Goal: Task Accomplishment & Management: Manage account settings

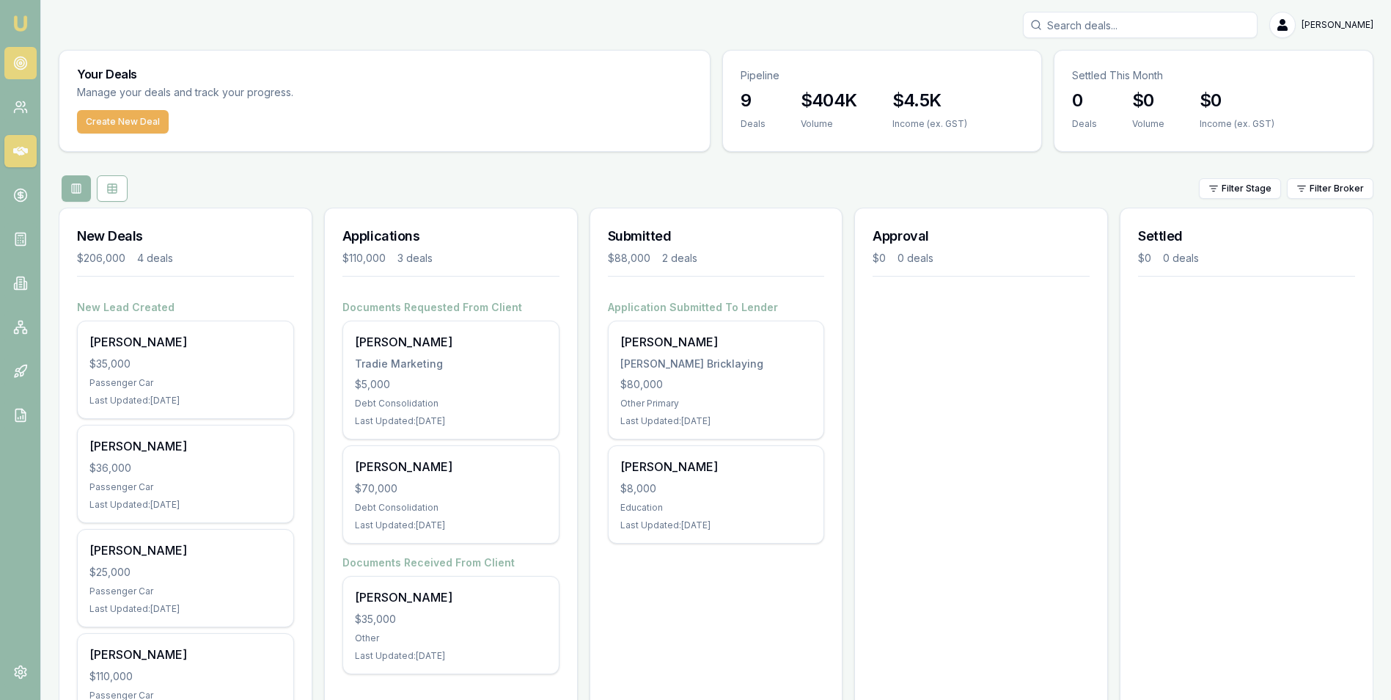
click at [19, 59] on icon at bounding box center [20, 63] width 15 height 15
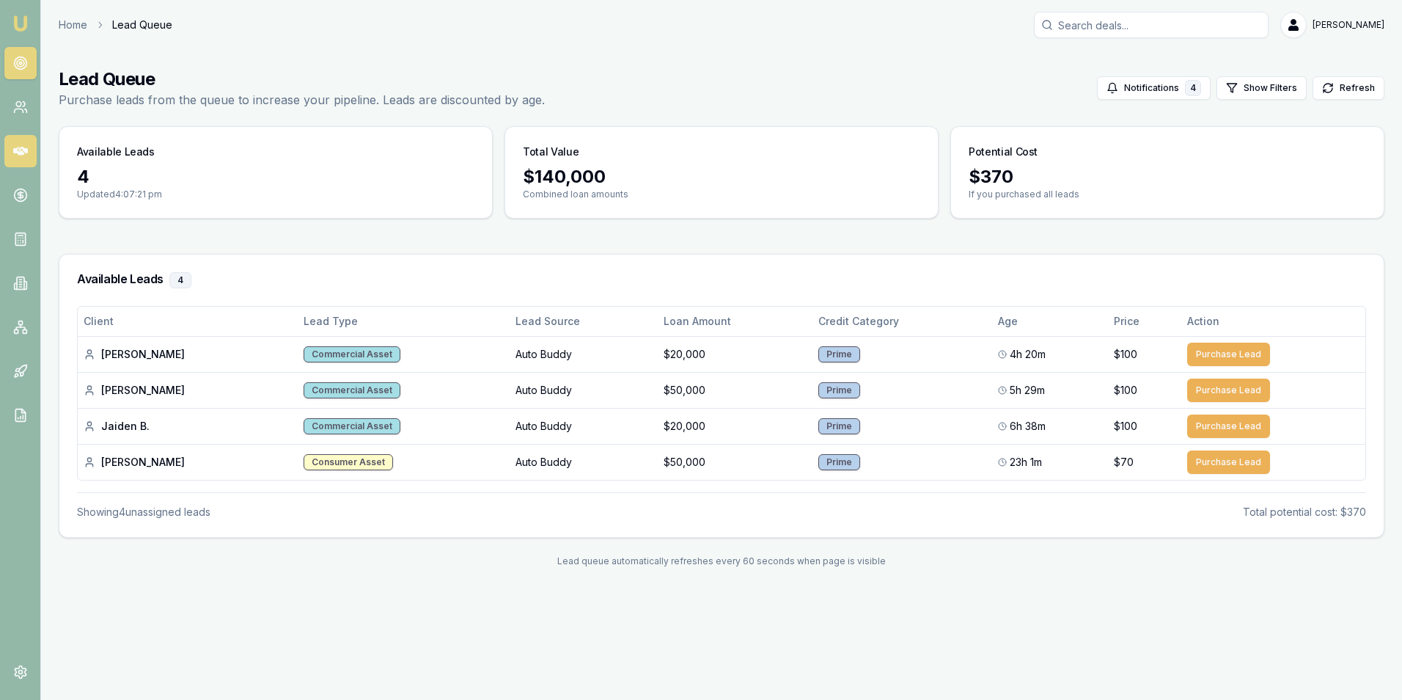
click at [20, 147] on icon at bounding box center [20, 151] width 15 height 15
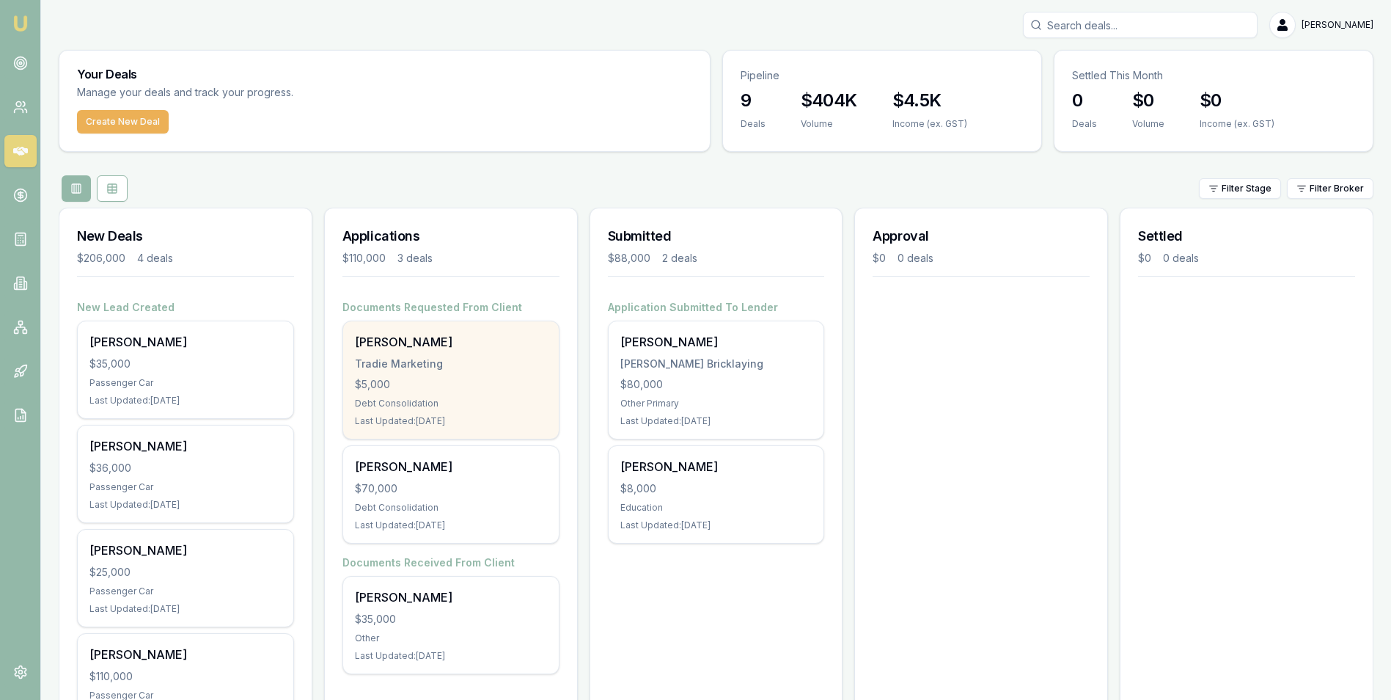
click at [424, 381] on div "$5,000" at bounding box center [451, 384] width 192 height 15
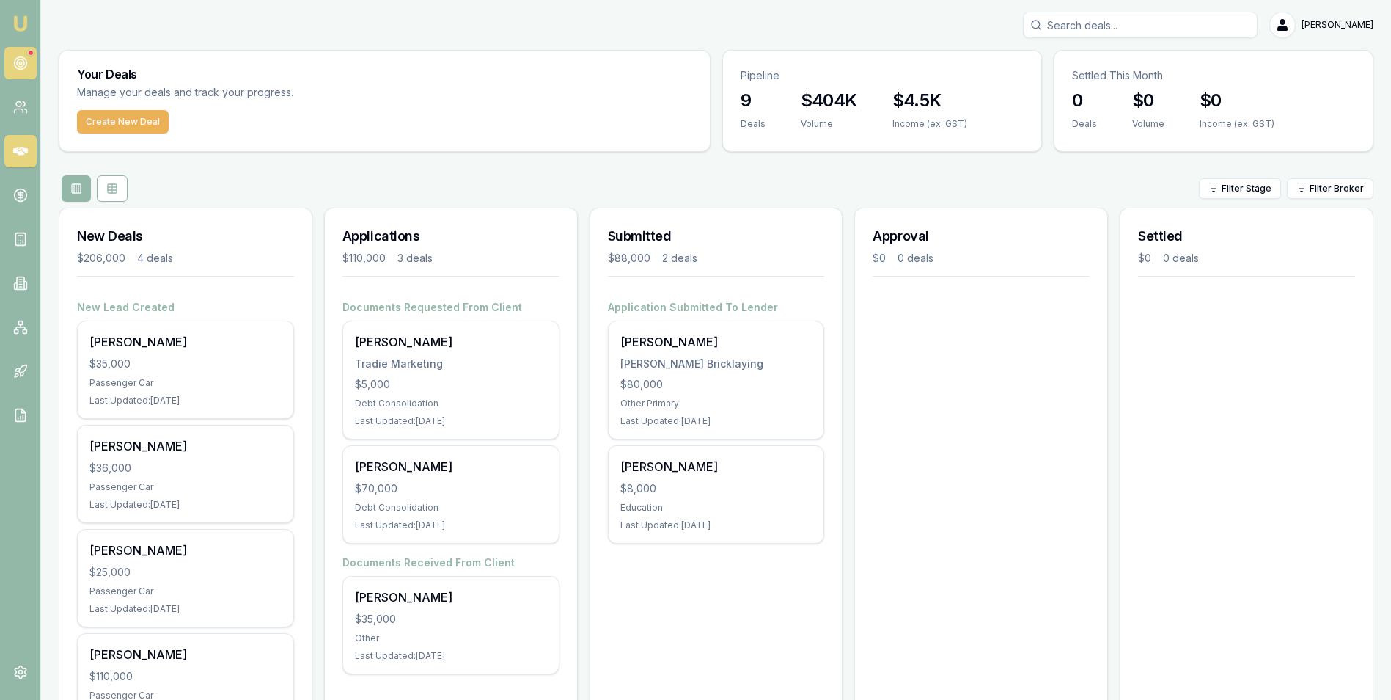
click at [19, 53] on link at bounding box center [20, 63] width 32 height 32
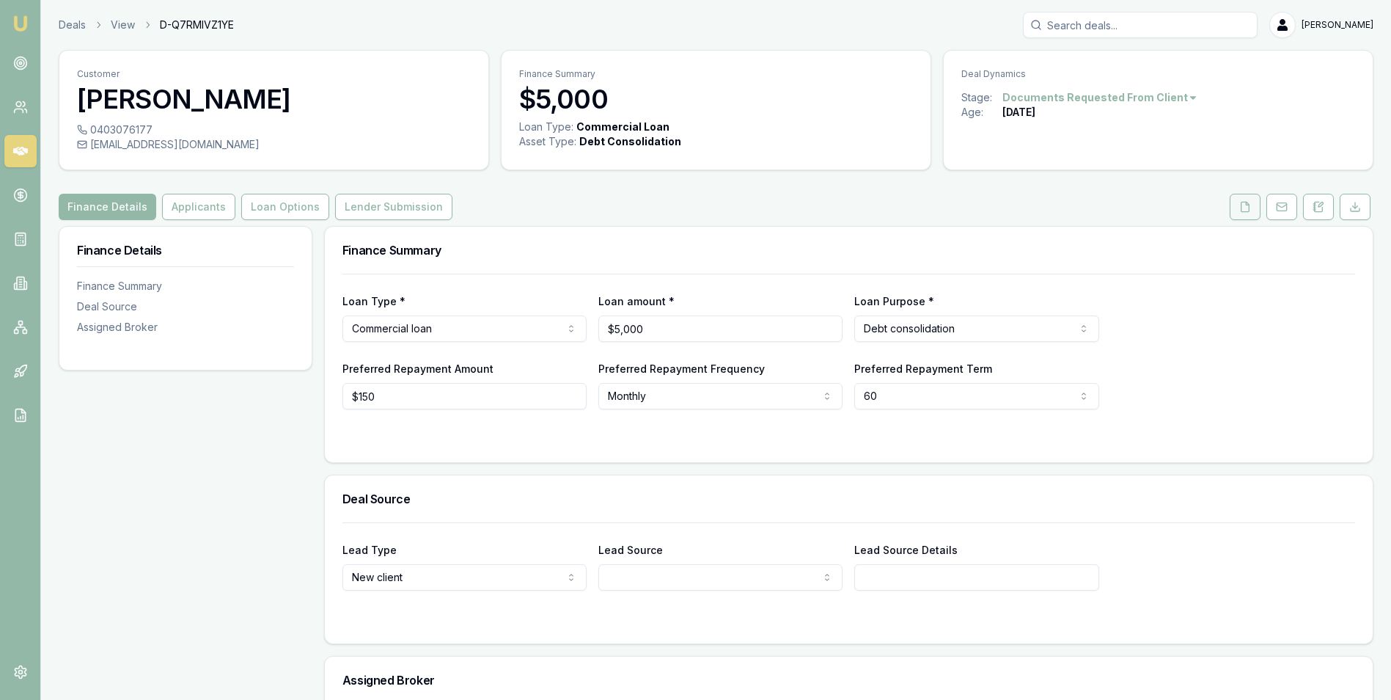
click at [1242, 207] on icon at bounding box center [1246, 207] width 8 height 10
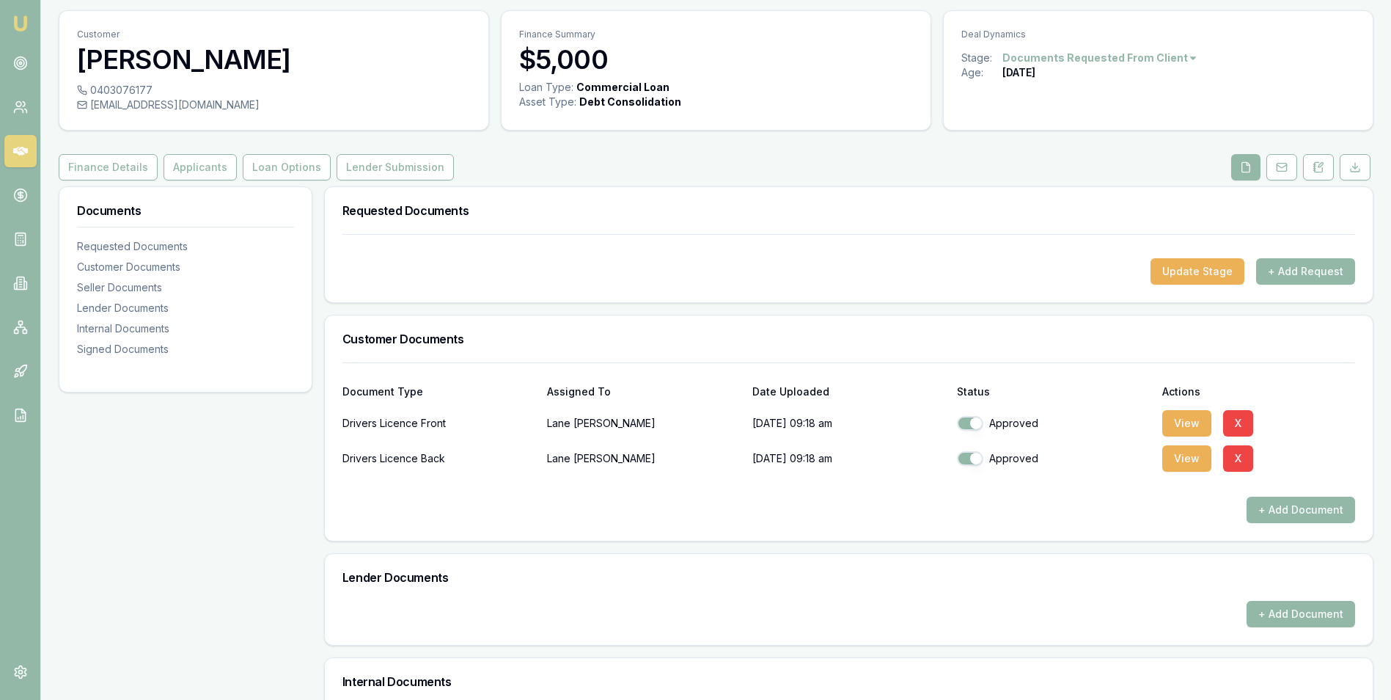
scroll to position [34, 0]
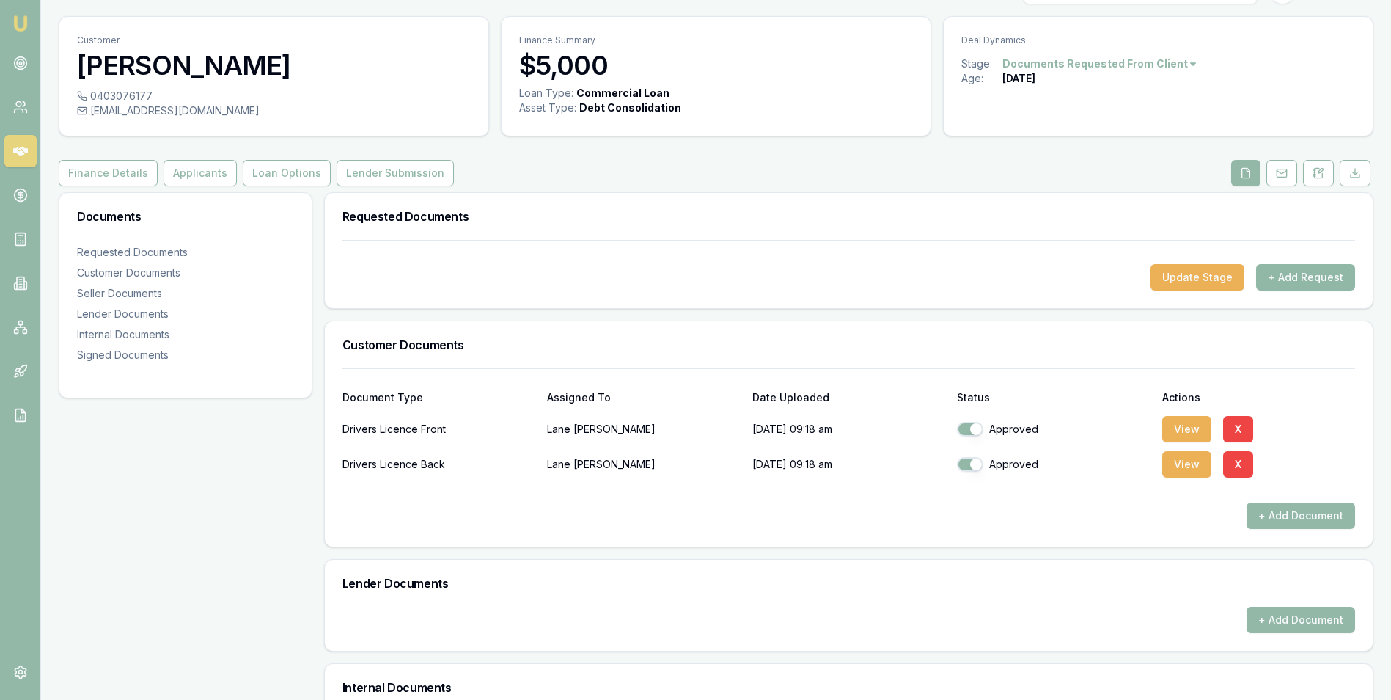
click at [1278, 274] on button "+ Add Request" at bounding box center [1306, 277] width 99 height 26
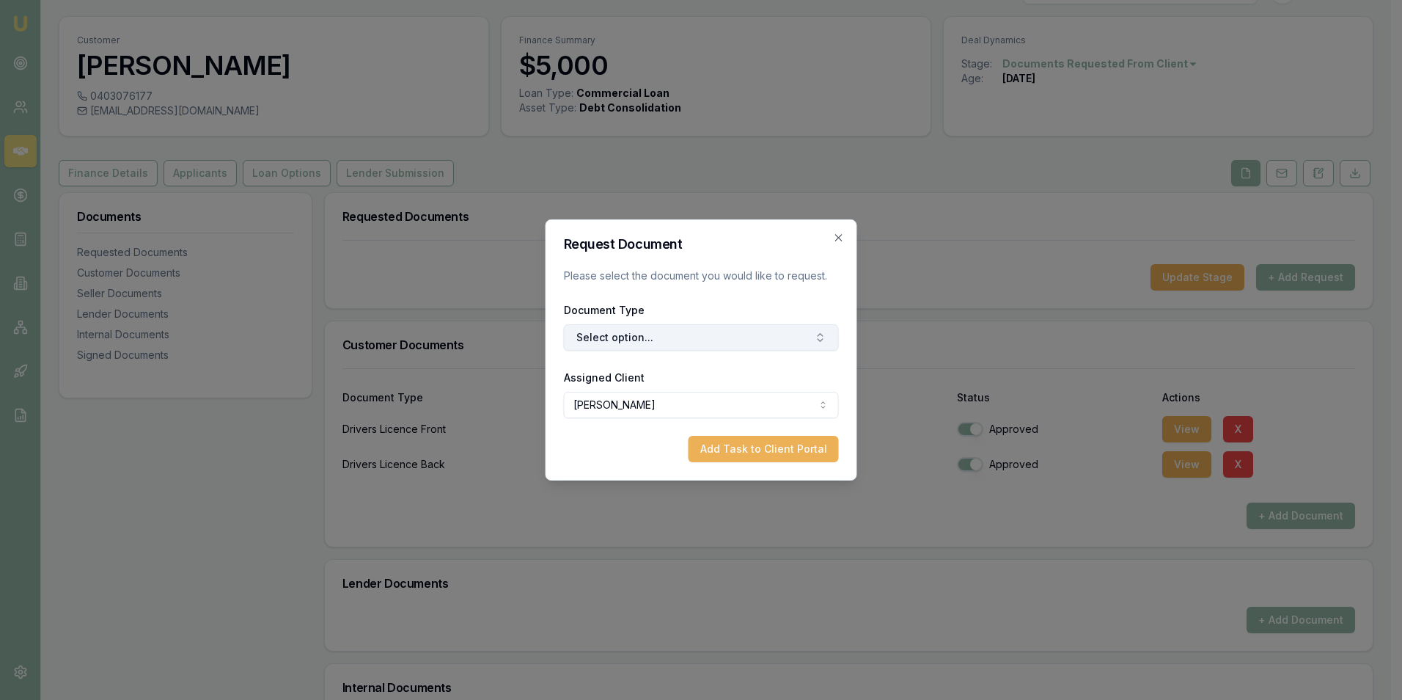
click at [673, 334] on button "Select option..." at bounding box center [701, 337] width 275 height 26
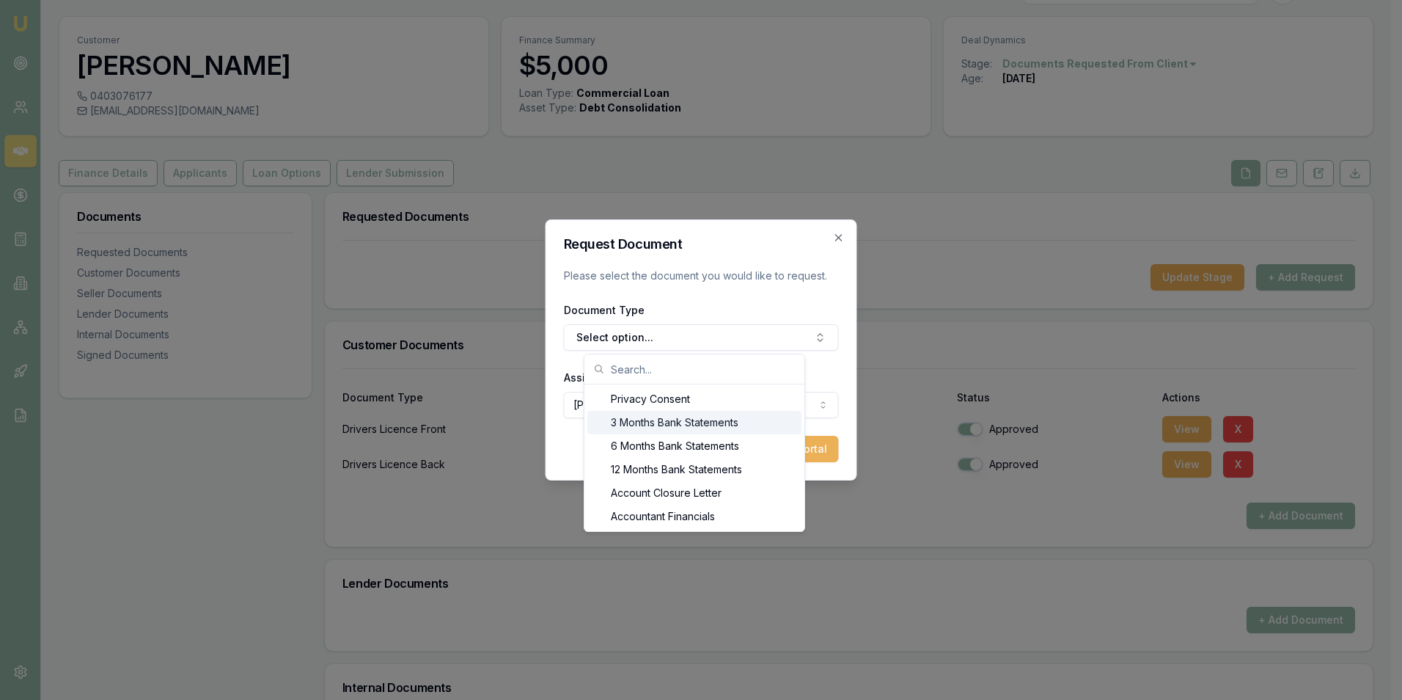
click at [681, 420] on div "3 Months Bank Statements" at bounding box center [695, 422] width 214 height 23
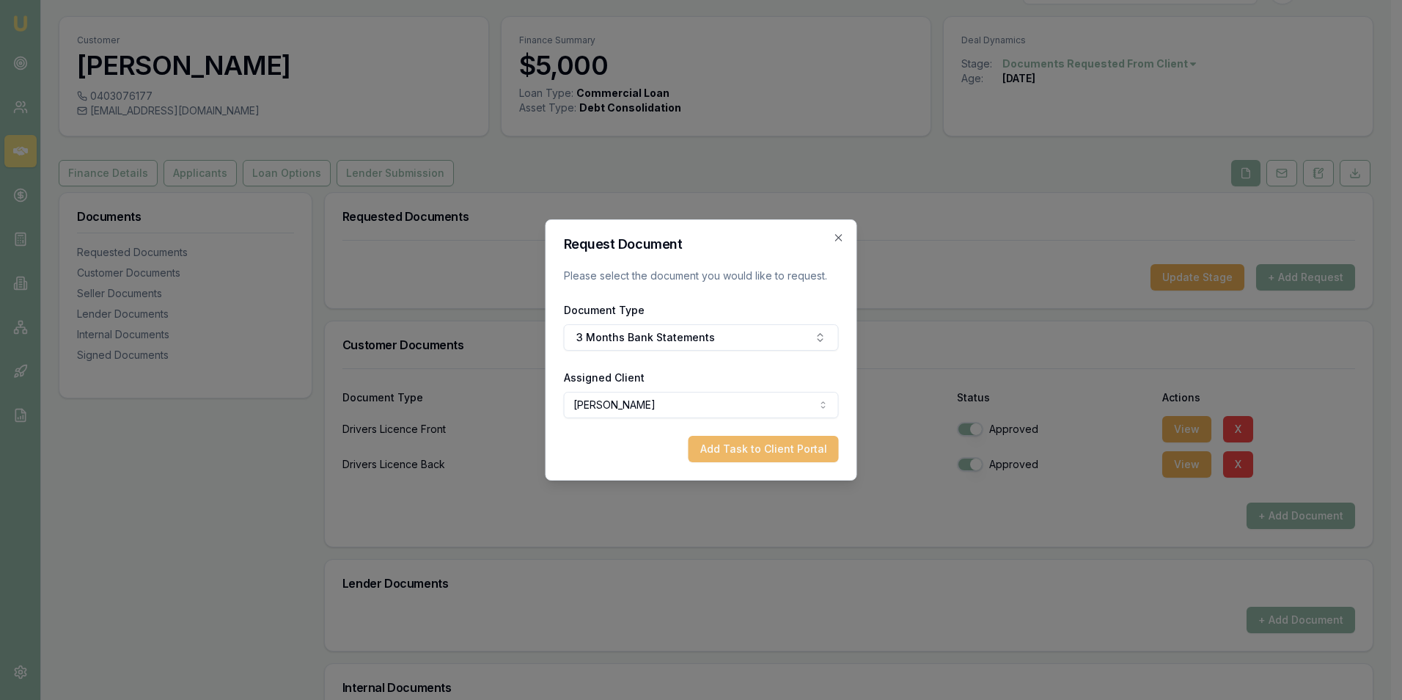
click at [755, 447] on button "Add Task to Client Portal" at bounding box center [764, 449] width 150 height 26
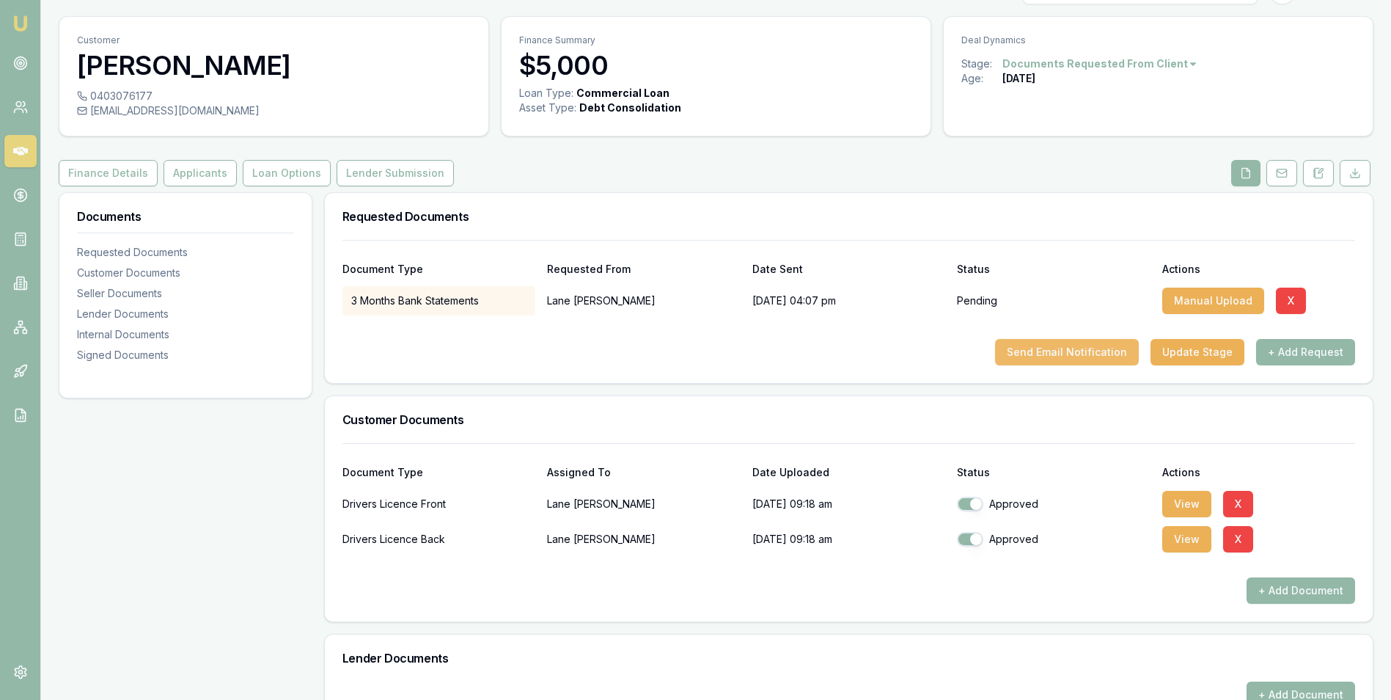
click at [1069, 350] on button "Send Email Notification" at bounding box center [1067, 352] width 144 height 26
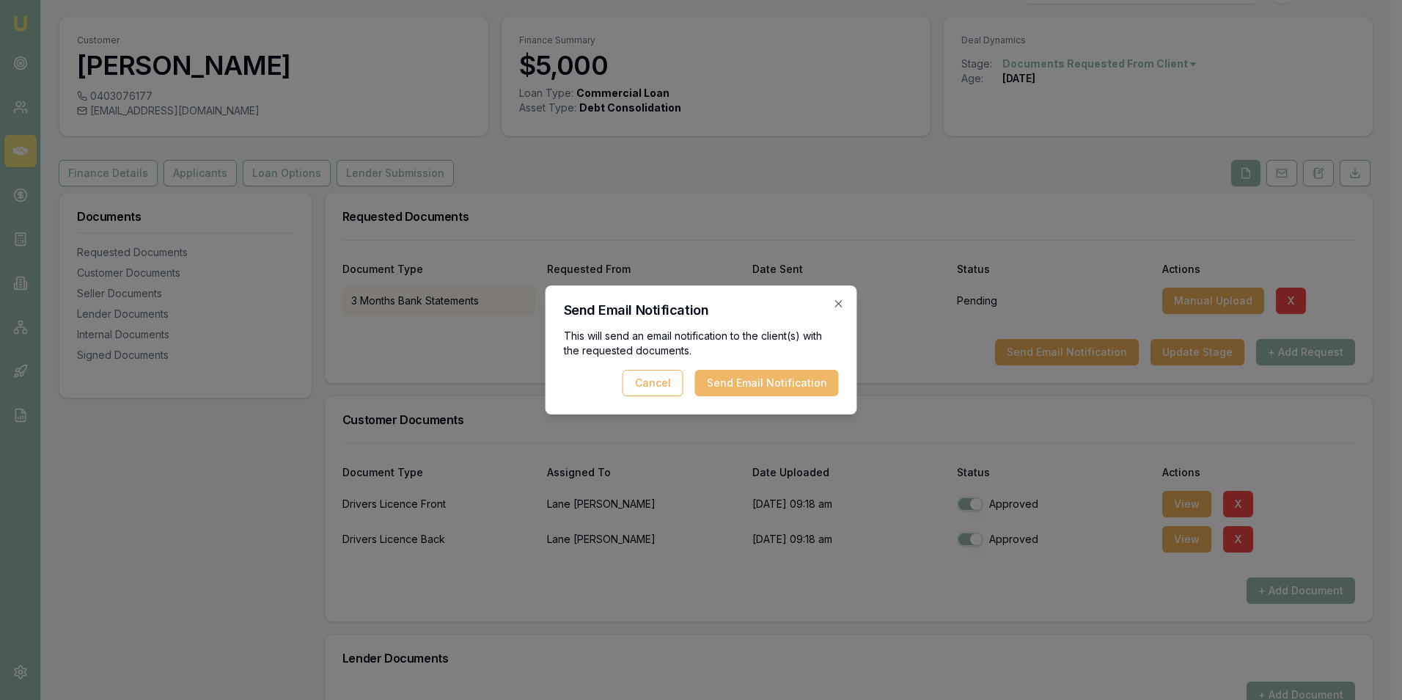
click at [729, 380] on button "Send Email Notification" at bounding box center [767, 383] width 144 height 26
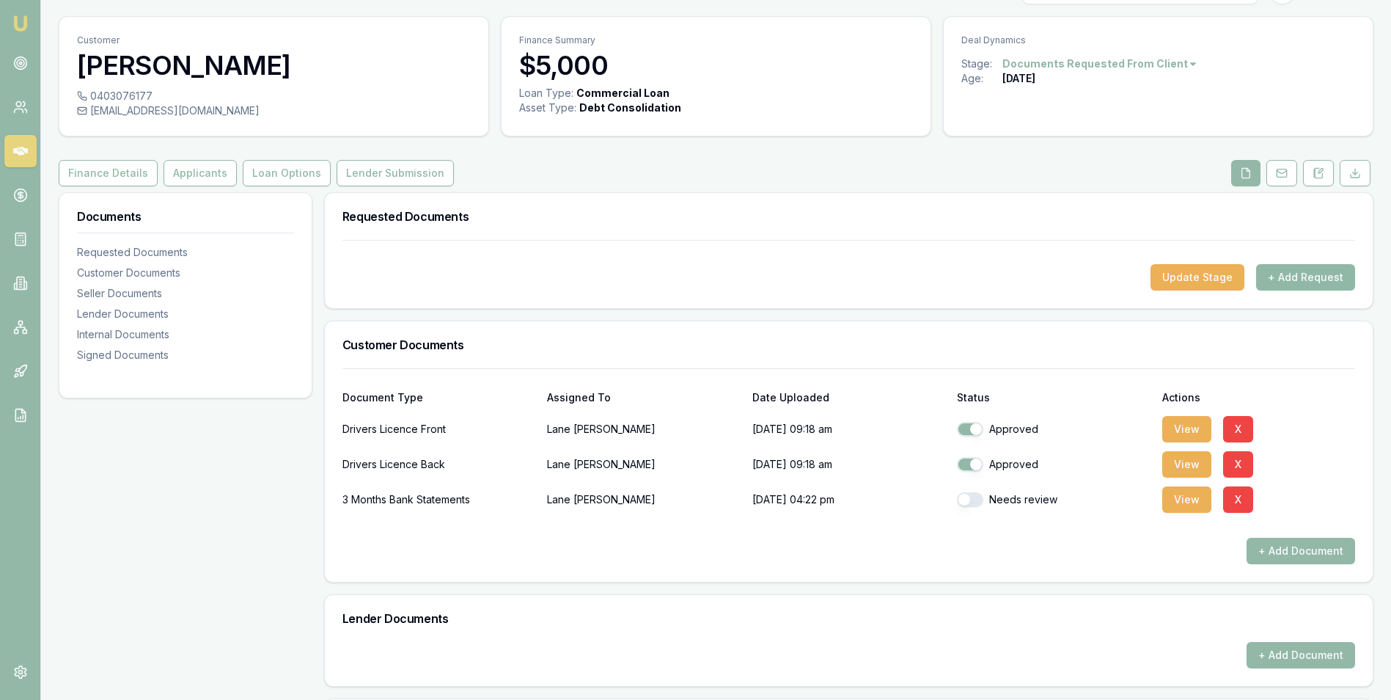
click at [1276, 275] on button "+ Add Request" at bounding box center [1306, 277] width 99 height 26
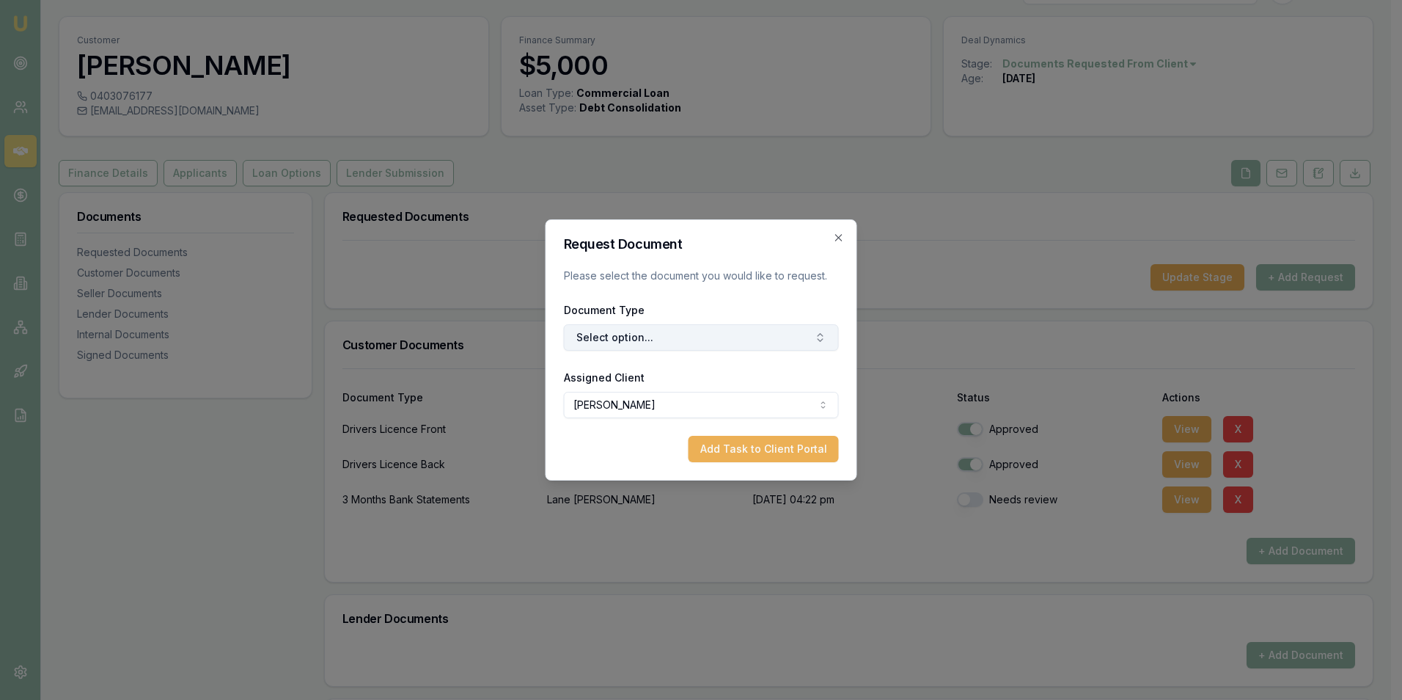
click at [698, 340] on button "Select option..." at bounding box center [701, 337] width 275 height 26
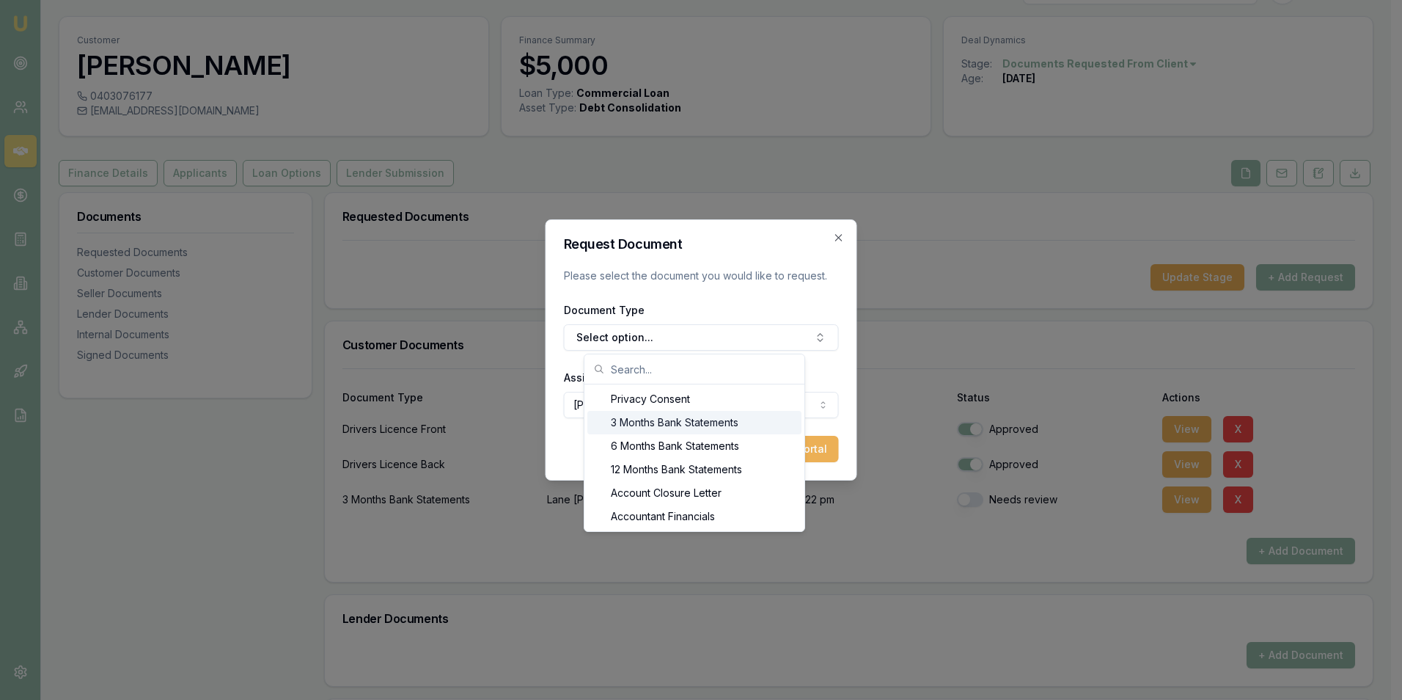
click at [666, 420] on div "3 Months Bank Statements" at bounding box center [695, 422] width 214 height 23
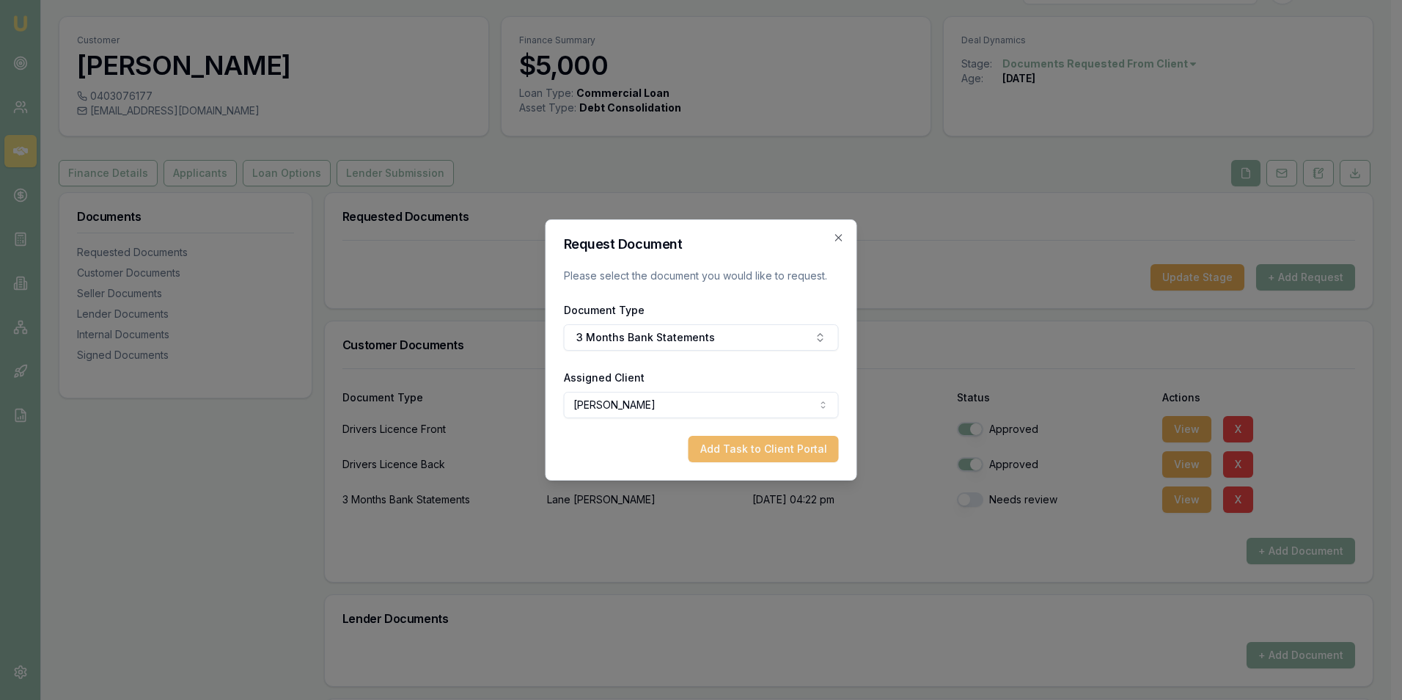
click at [746, 447] on button "Add Task to Client Portal" at bounding box center [764, 449] width 150 height 26
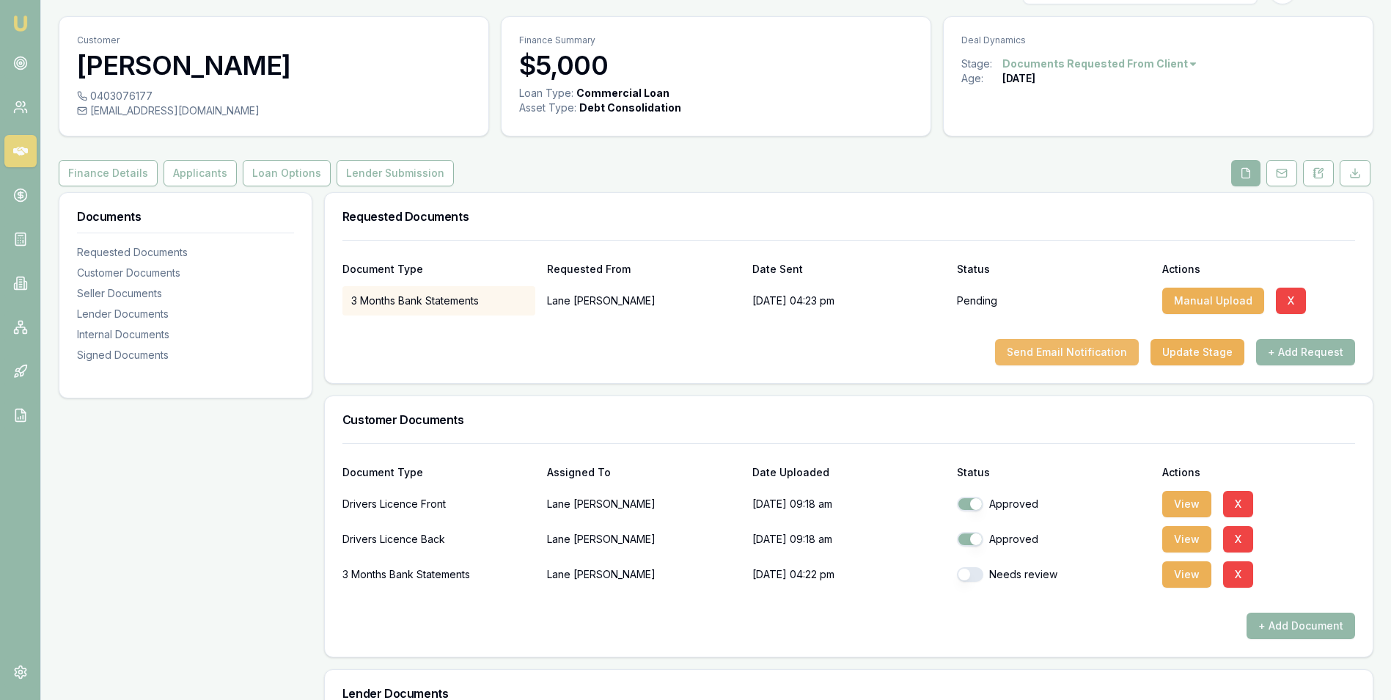
click at [1075, 352] on button "Send Email Notification" at bounding box center [1067, 352] width 144 height 26
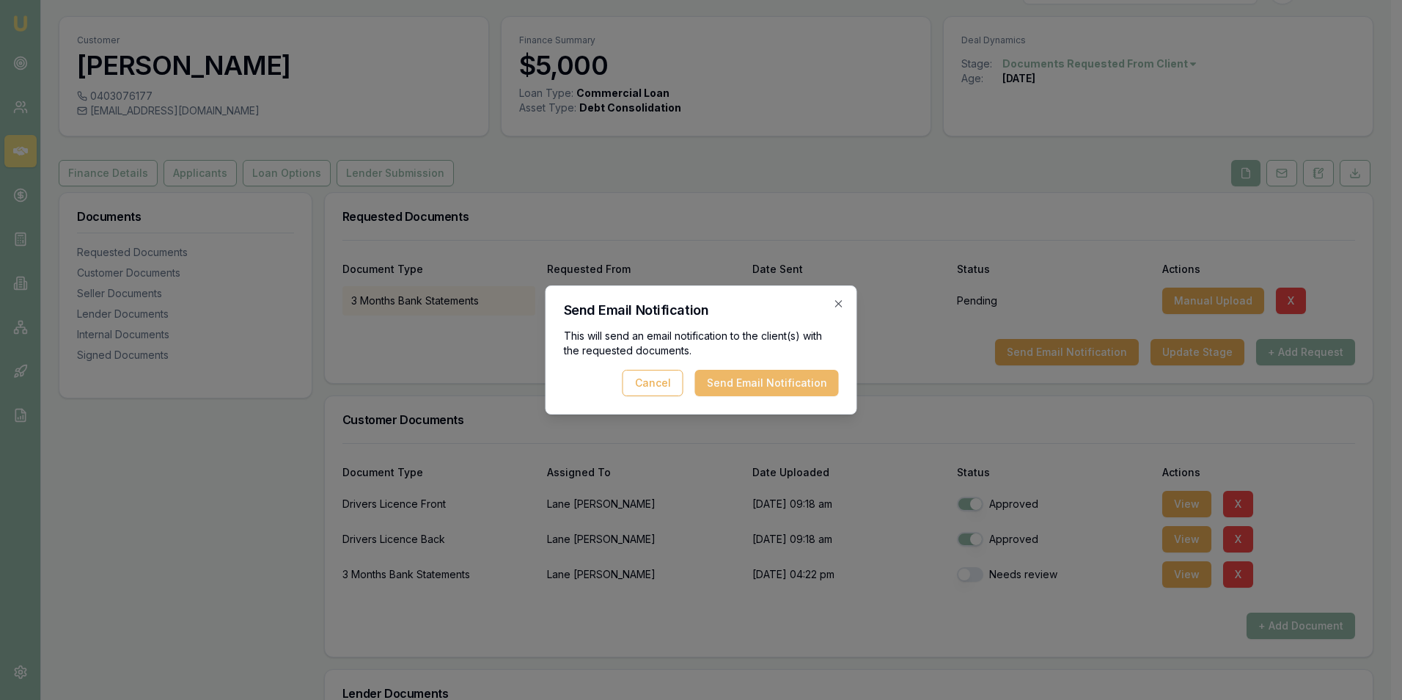
click at [787, 380] on button "Send Email Notification" at bounding box center [767, 383] width 144 height 26
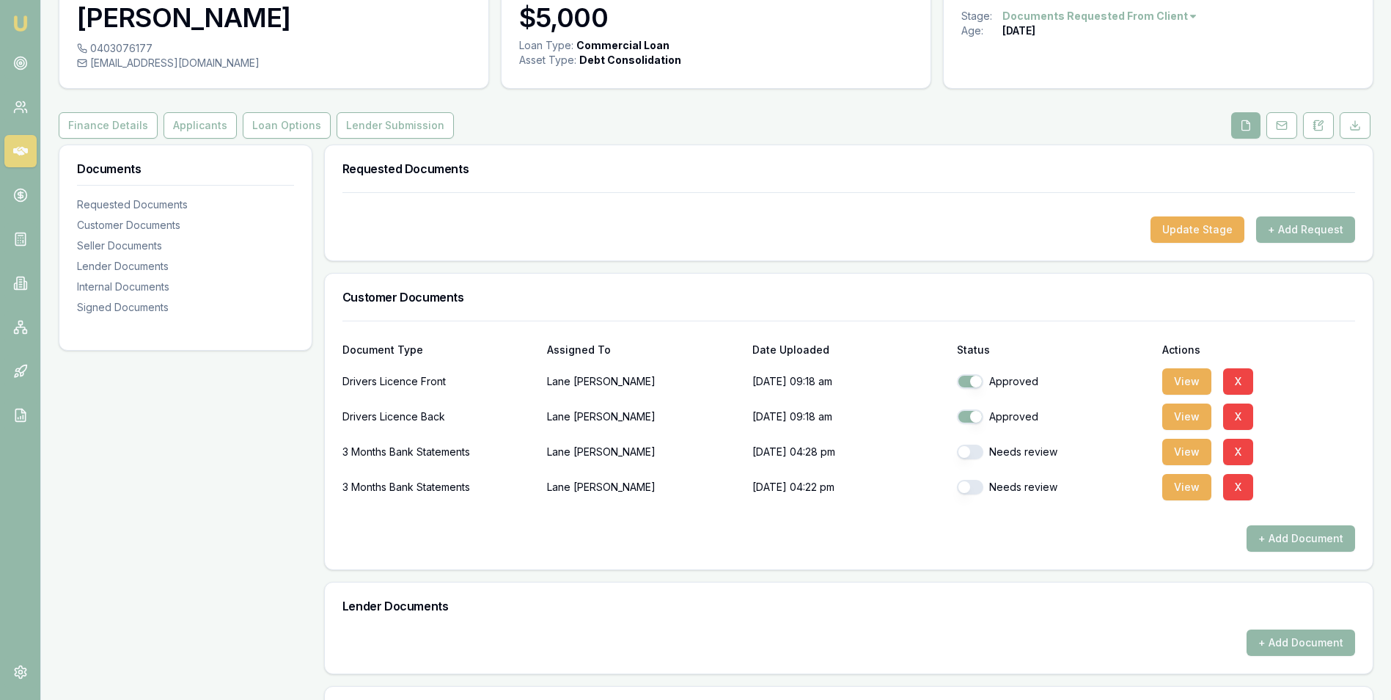
scroll to position [104, 0]
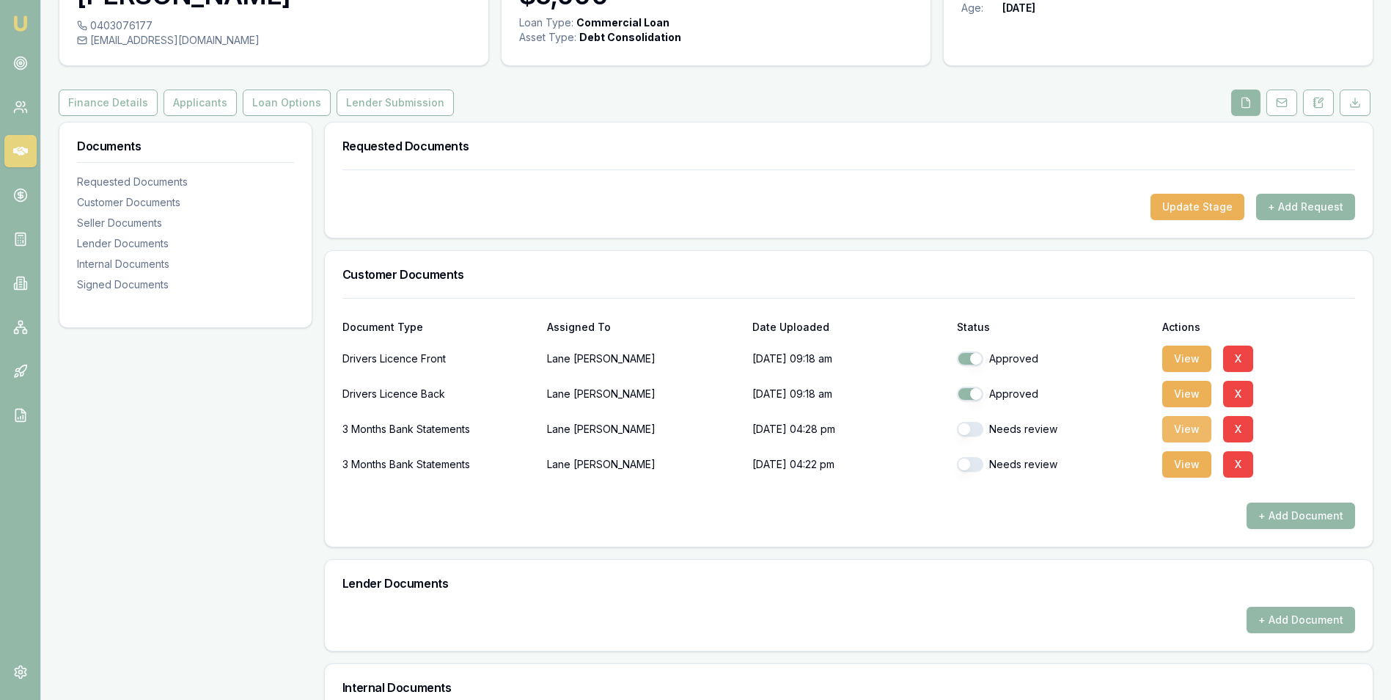
click at [1187, 427] on button "View" at bounding box center [1187, 429] width 49 height 26
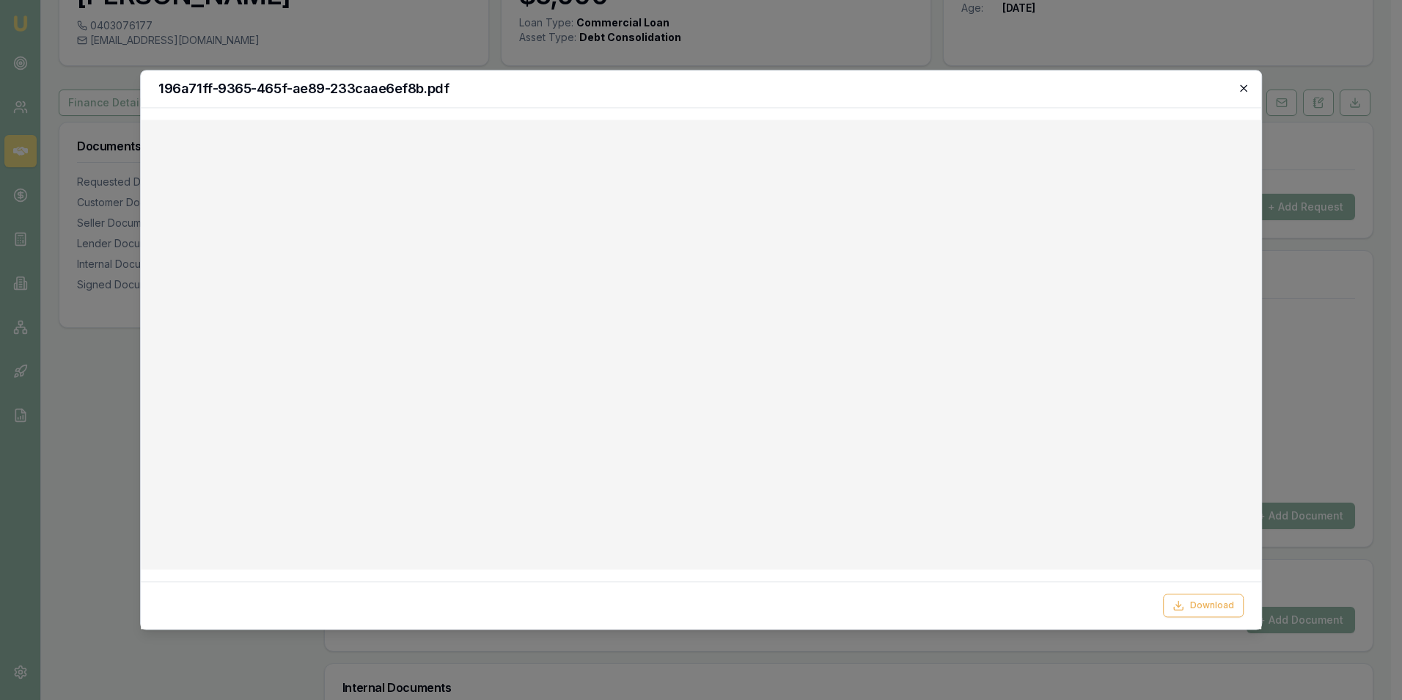
click at [1247, 88] on icon "button" at bounding box center [1244, 88] width 12 height 12
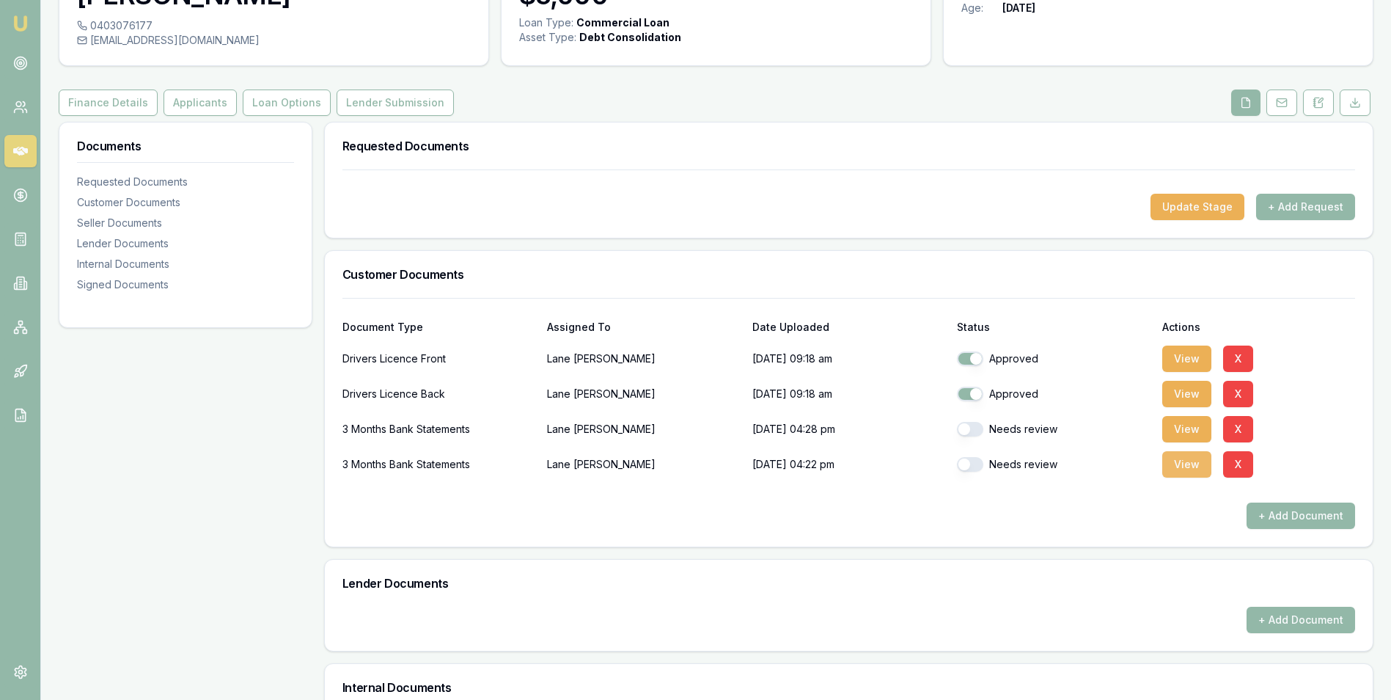
click at [1173, 463] on button "View" at bounding box center [1187, 464] width 49 height 26
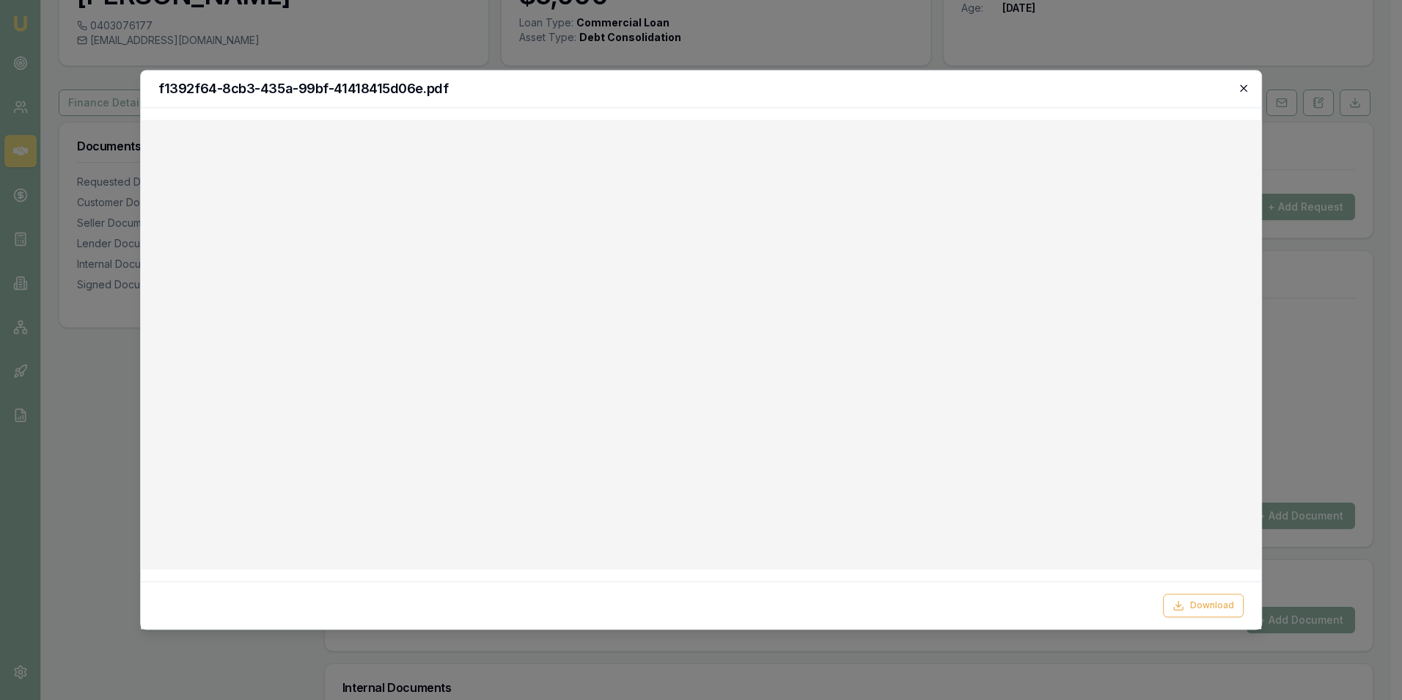
click at [1240, 84] on icon "button" at bounding box center [1244, 88] width 12 height 12
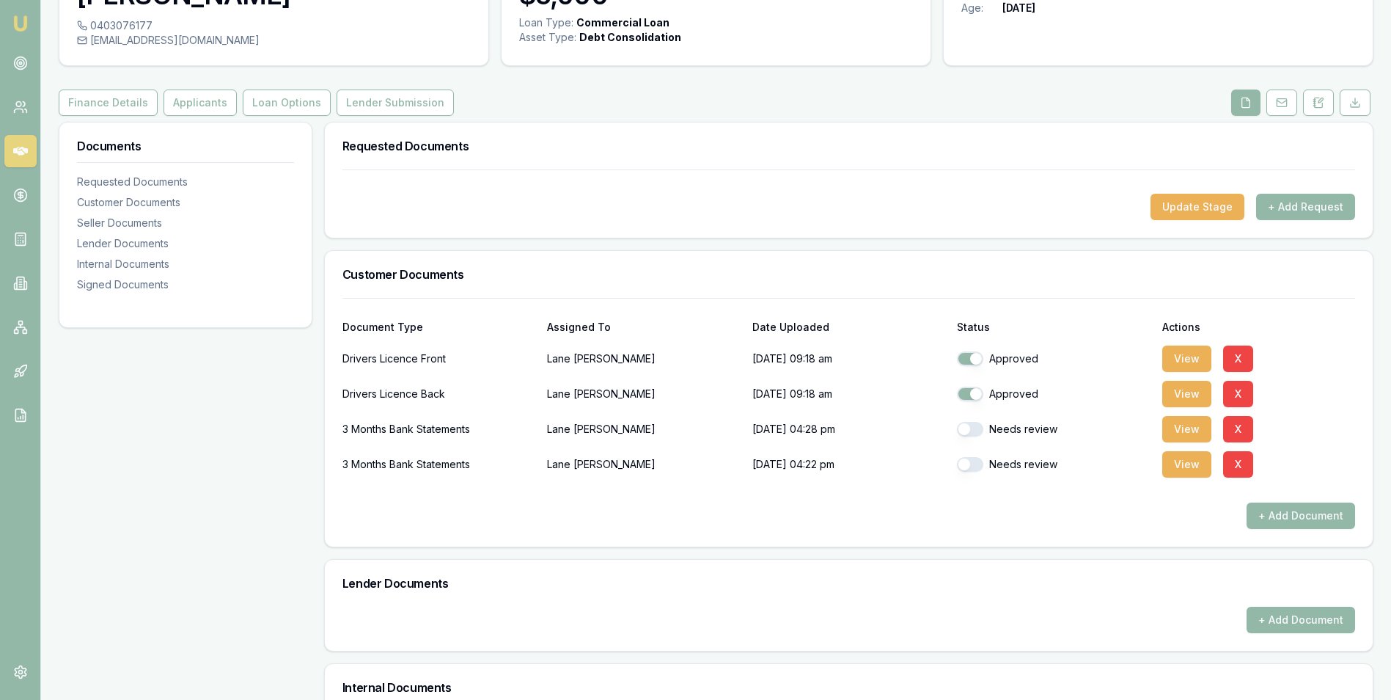
click at [974, 430] on button "button" at bounding box center [970, 429] width 26 height 15
checkbox input "true"
click at [978, 465] on button "button" at bounding box center [970, 464] width 26 height 15
checkbox input "true"
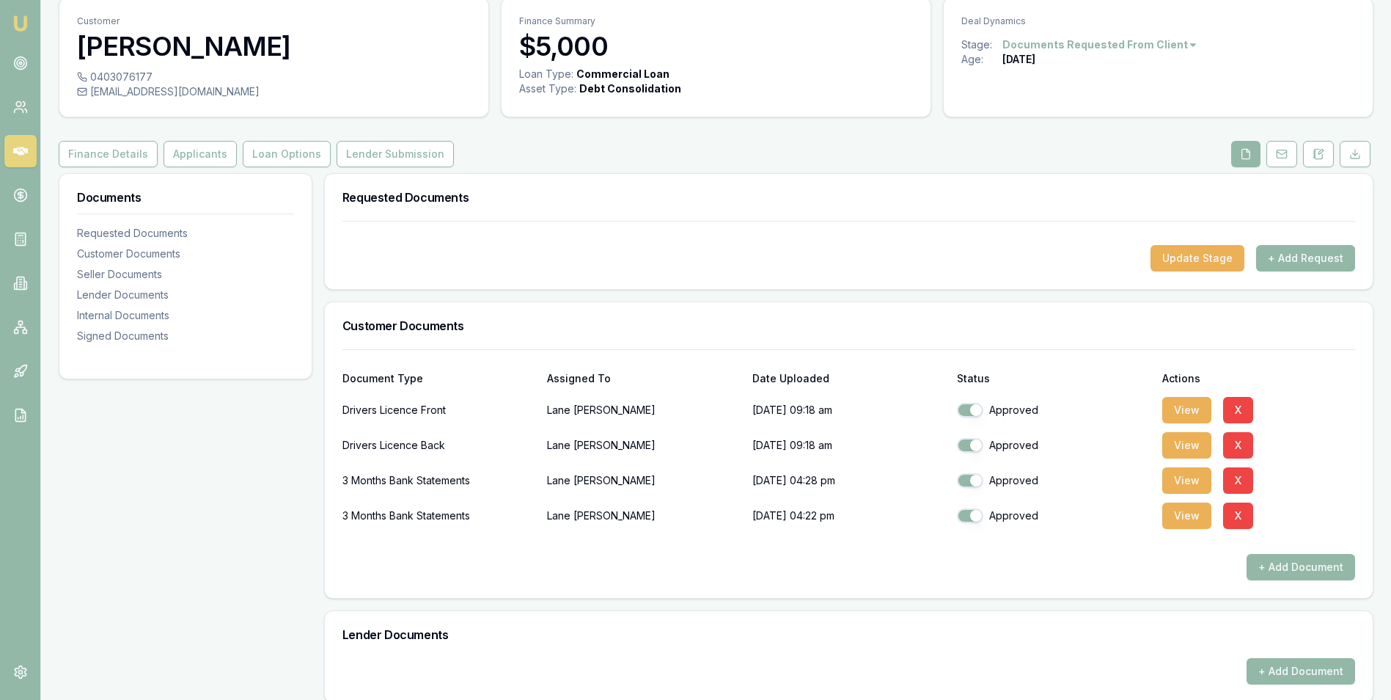
scroll to position [0, 0]
